Goal: Transaction & Acquisition: Purchase product/service

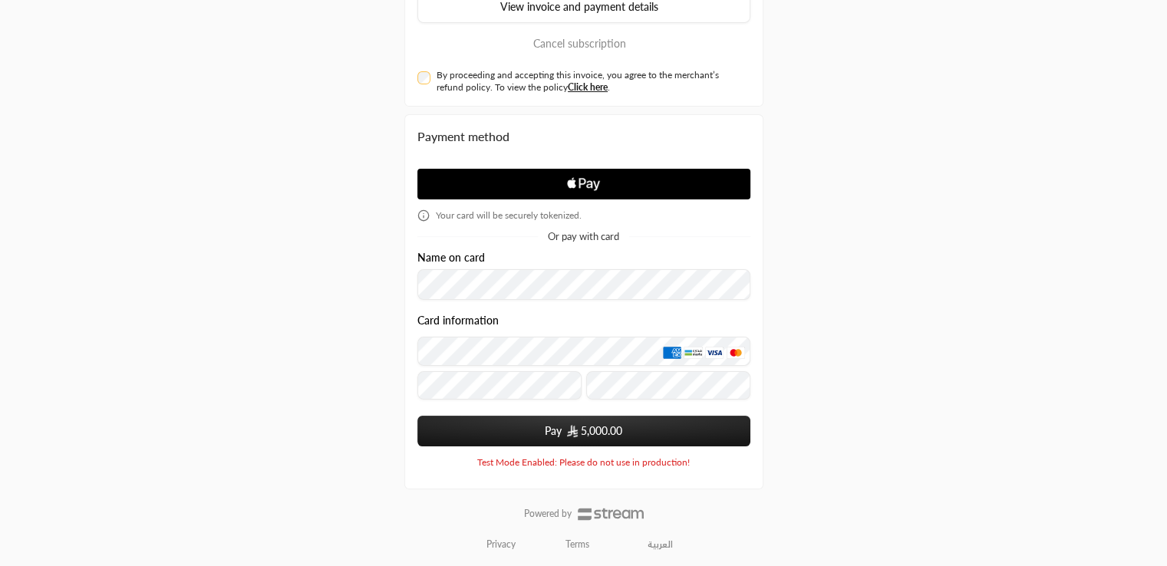
scroll to position [224, 0]
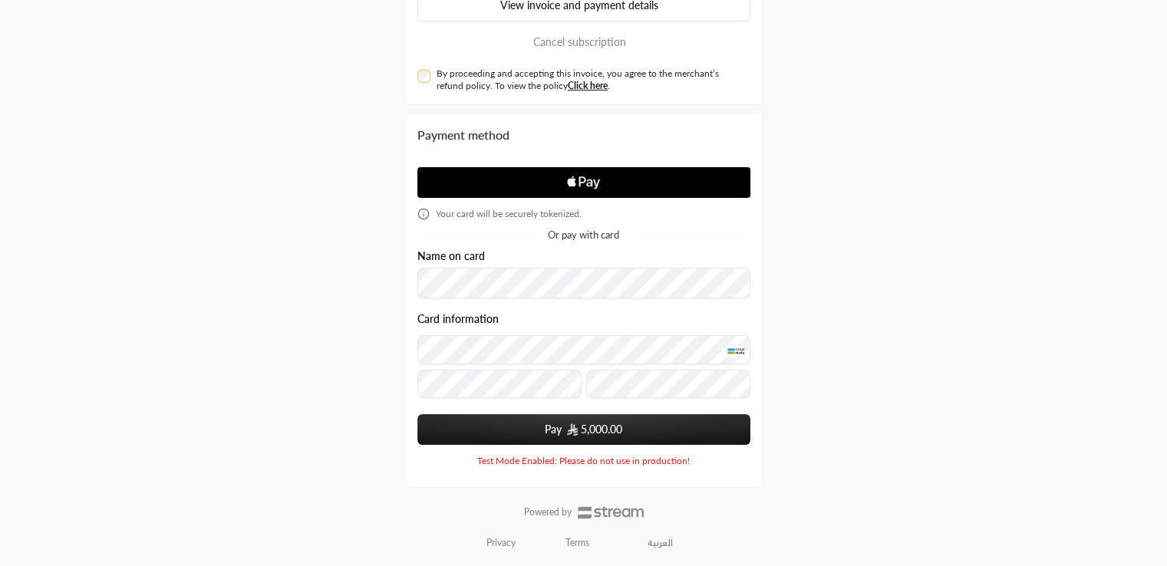
click at [592, 434] on span "5,000.00" at bounding box center [601, 429] width 41 height 15
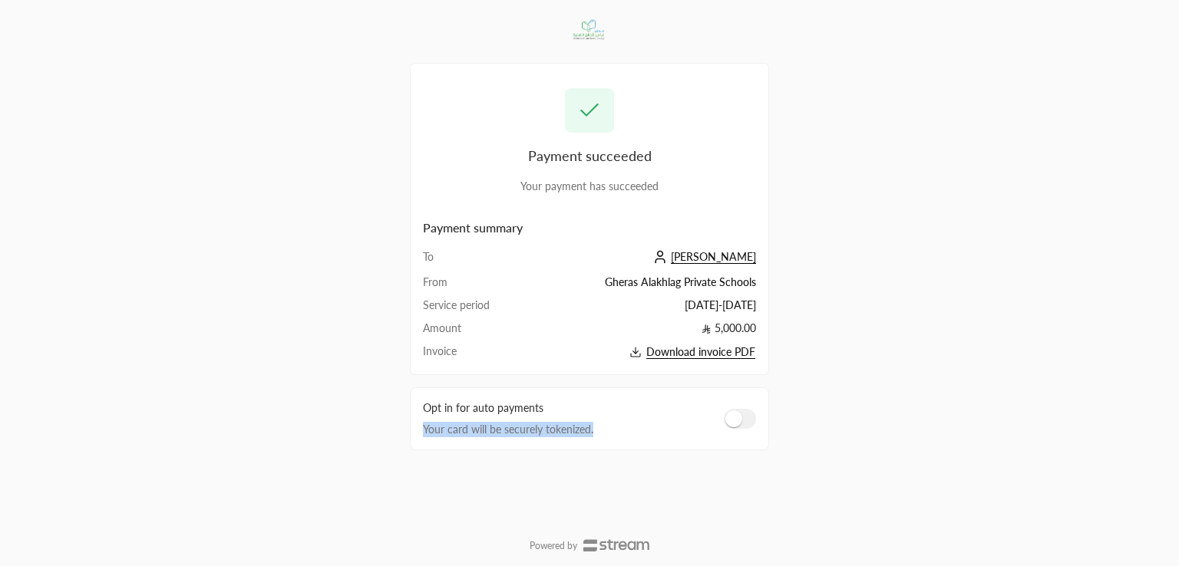
drag, startPoint x: 597, startPoint y: 431, endPoint x: 387, endPoint y: 431, distance: 210.3
click at [387, 431] on div "Payment succeeded Your payment has succeeded Payment summary To محمد رشاد From …" at bounding box center [589, 283] width 589 height 566
click at [691, 472] on div "Payment succeeded Your payment has succeeded Payment summary To محمد رشاد From …" at bounding box center [589, 281] width 359 height 545
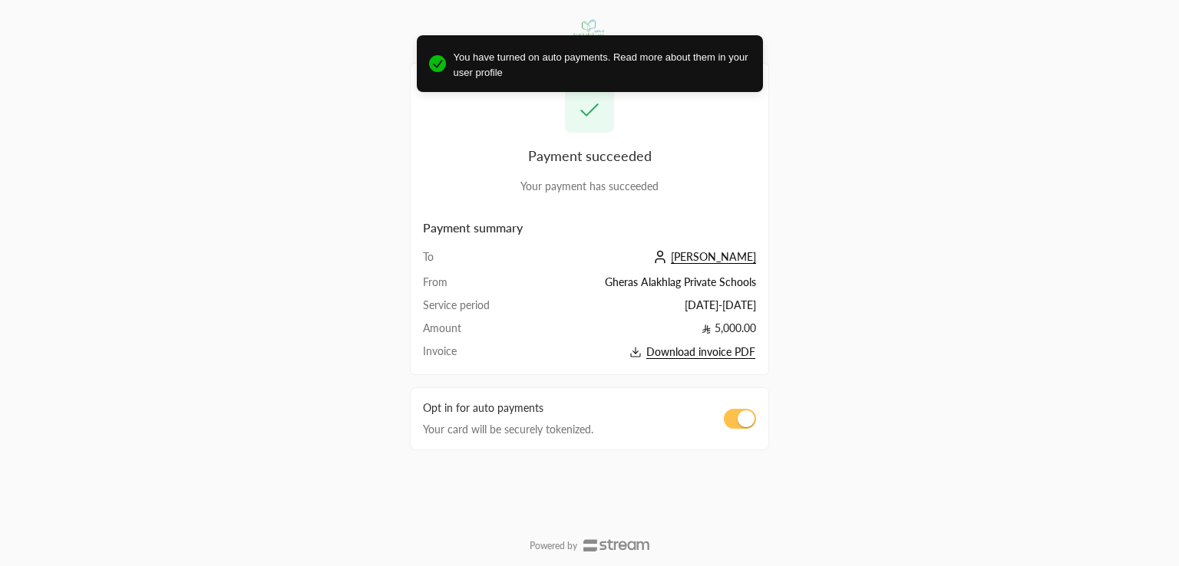
click at [655, 74] on span "You have turned on auto payments. Read more about them in your user profile" at bounding box center [602, 65] width 297 height 30
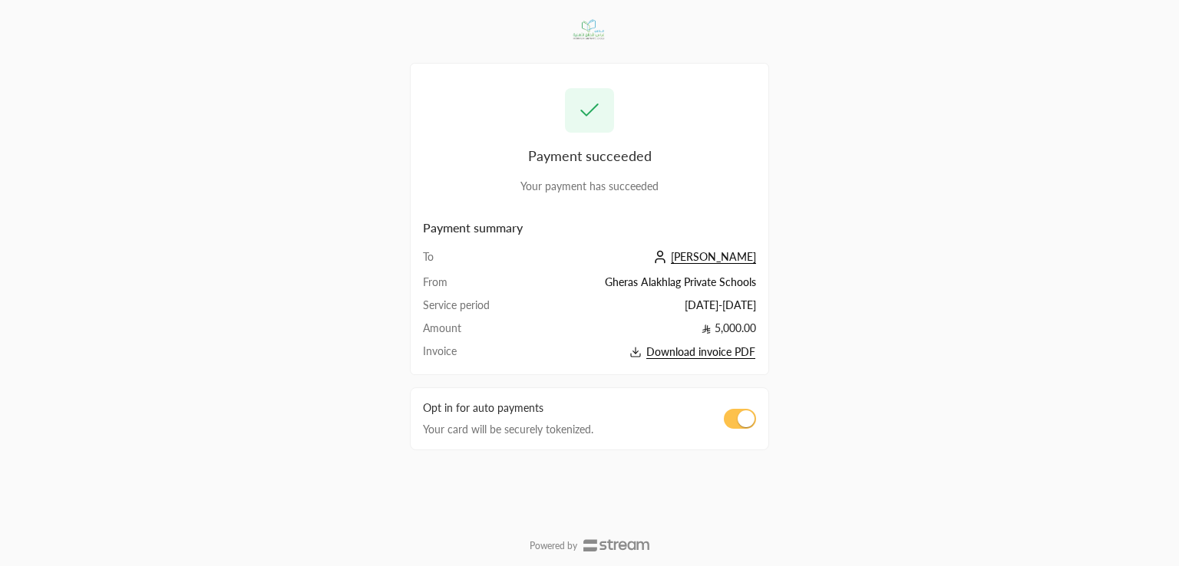
click at [686, 134] on div "Payment succeeded Your payment has succeeded" at bounding box center [589, 141] width 333 height 106
